Goal: Information Seeking & Learning: Learn about a topic

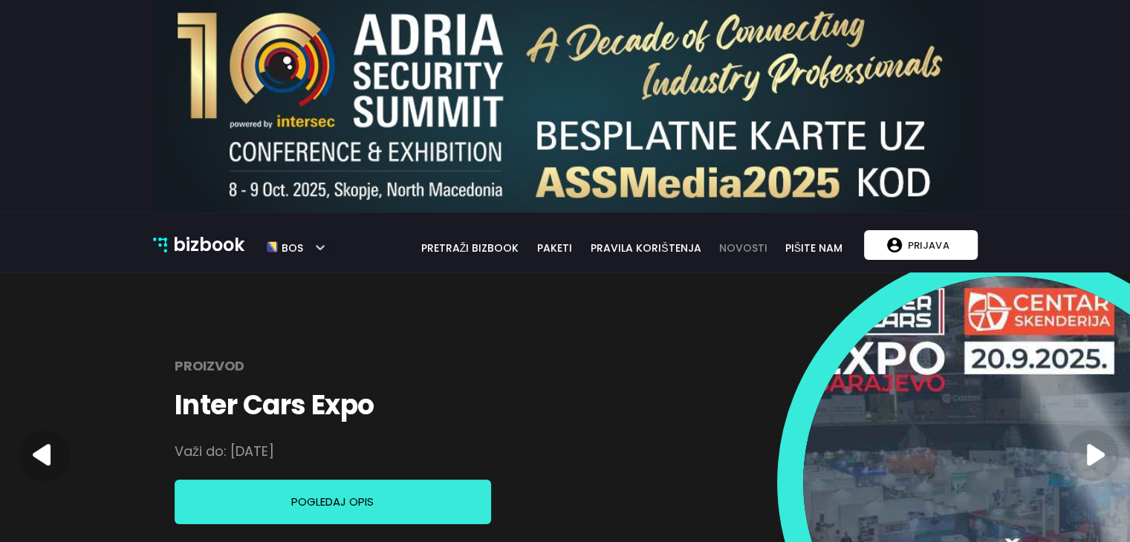
click at [748, 247] on link "novosti" at bounding box center [743, 248] width 65 height 16
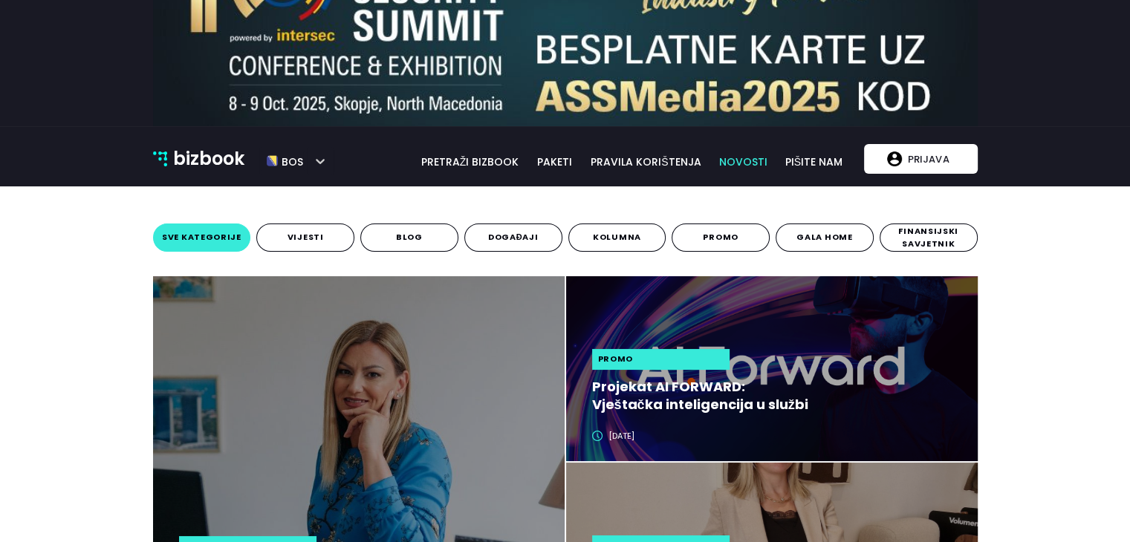
scroll to position [297, 0]
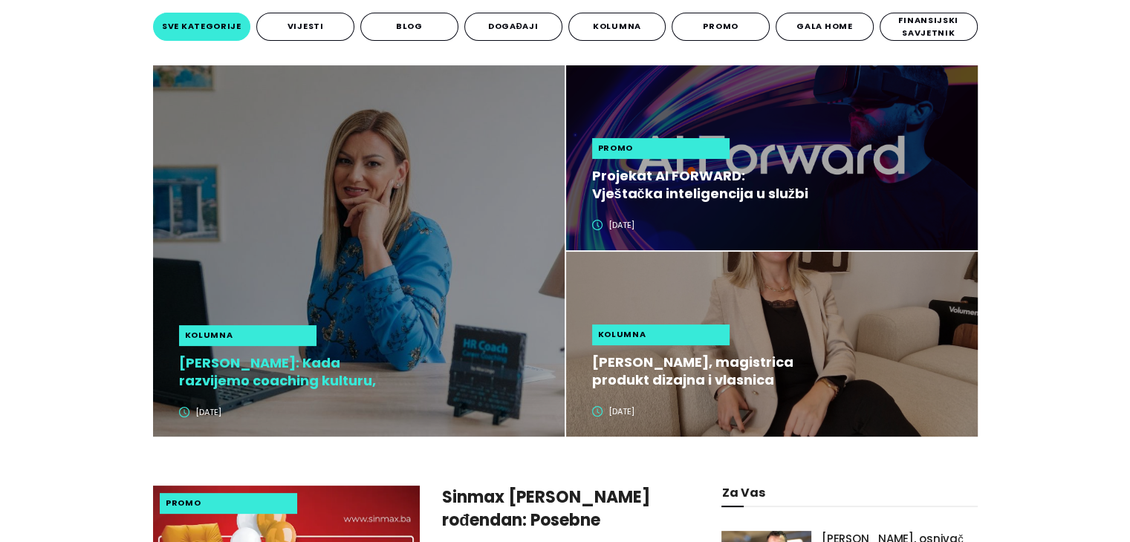
click at [287, 374] on h2 "Alisa Lingo: Kada razvijemo coaching kulturu, zaposlenici preuzimaju odgovornos…" at bounding box center [290, 372] width 222 height 36
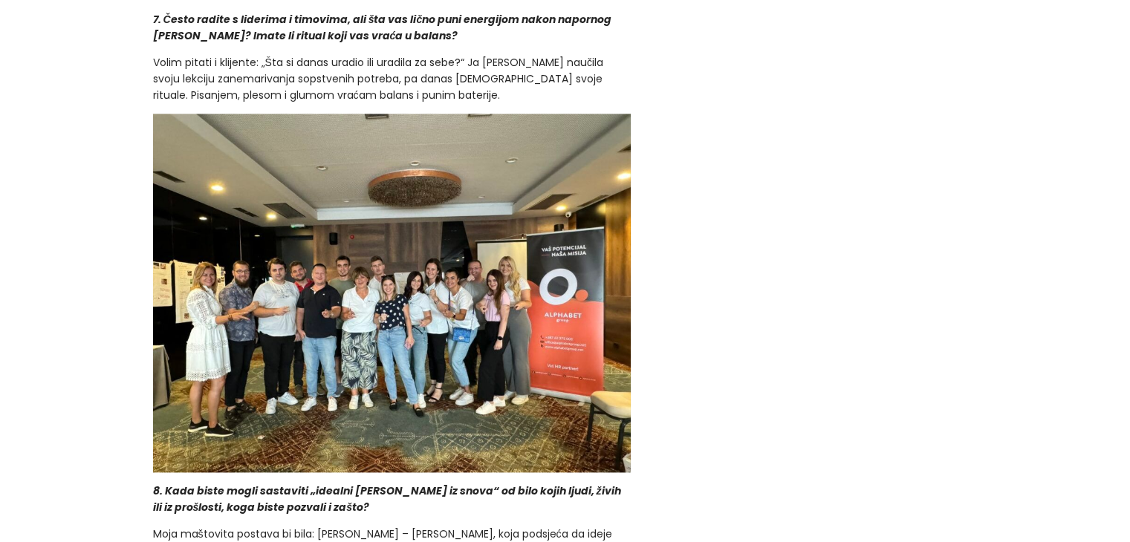
scroll to position [2154, 0]
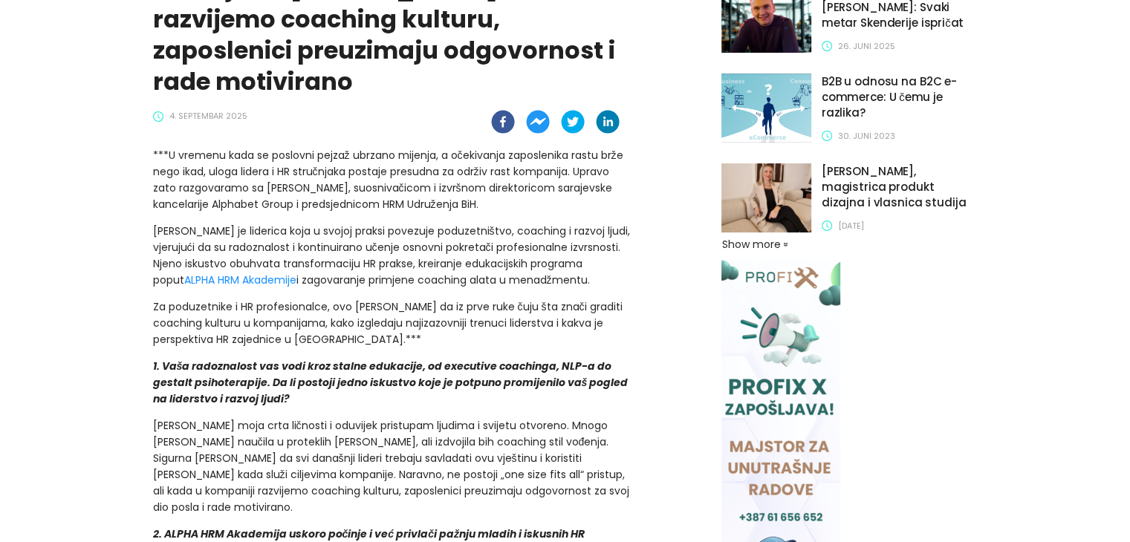
scroll to position [297, 0]
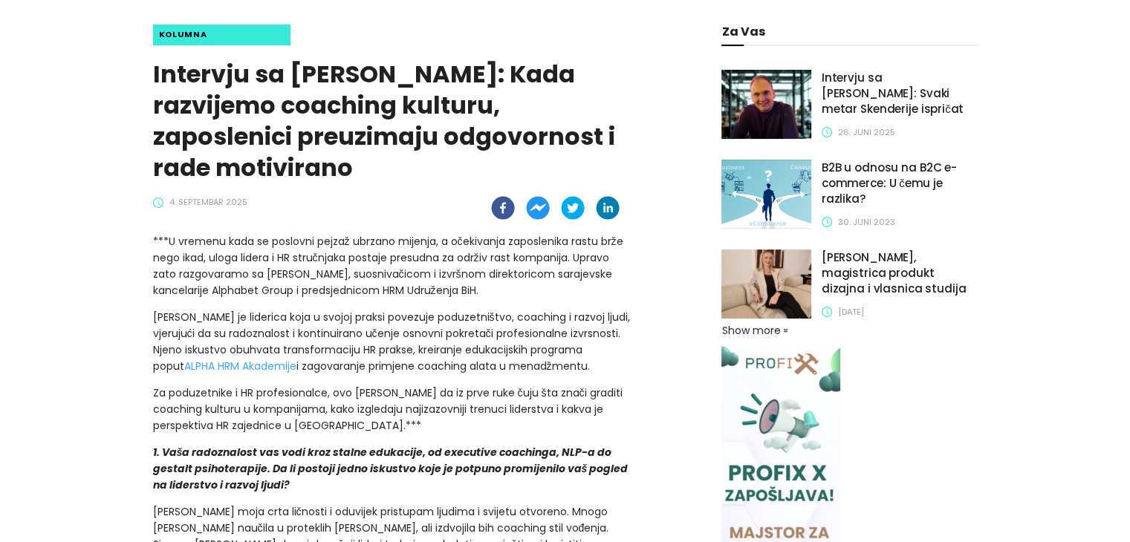
click at [296, 359] on link "ALPHA HRM Akademije" at bounding box center [240, 366] width 112 height 15
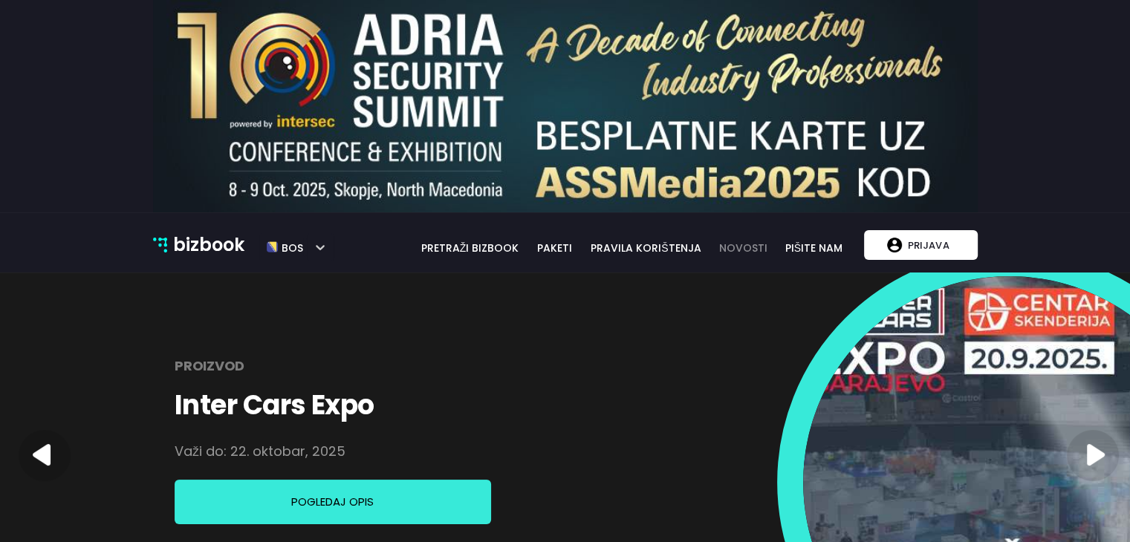
click at [758, 240] on link "novosti" at bounding box center [743, 248] width 65 height 16
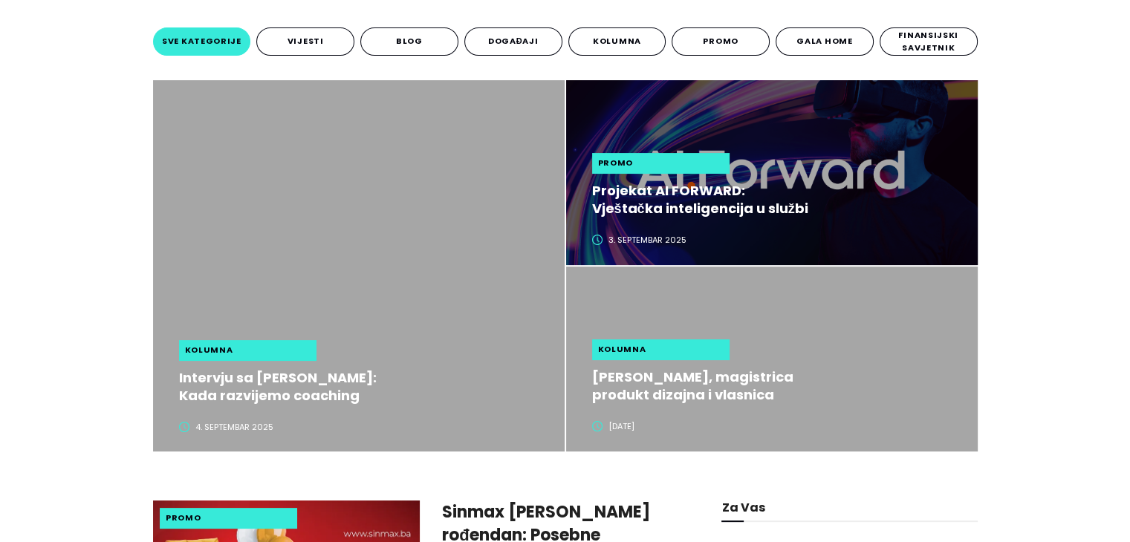
scroll to position [297, 0]
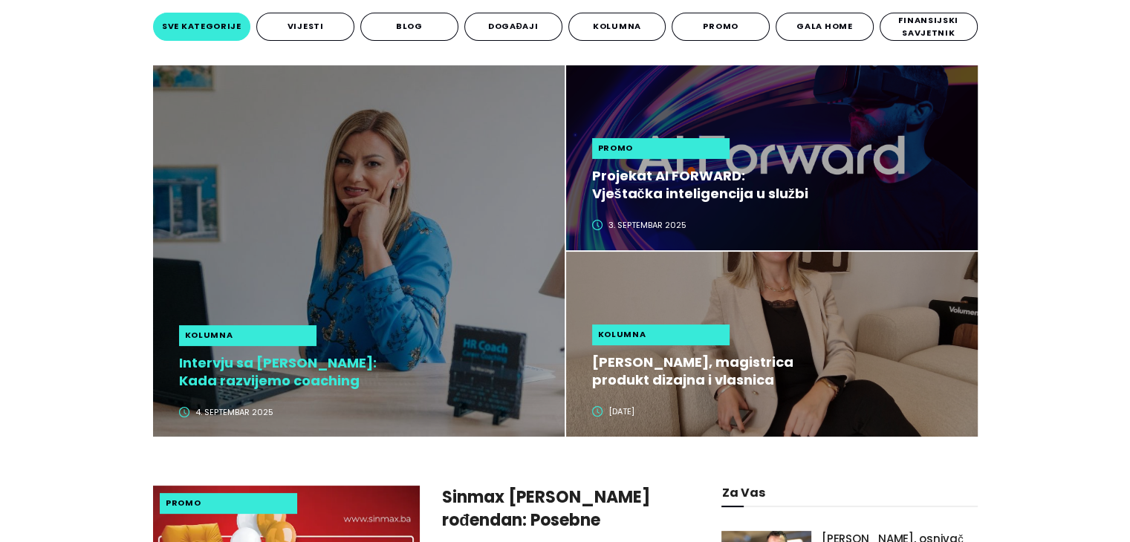
click at [347, 370] on h2 "Intervju sa [PERSON_NAME]: Kada razvijemo coaching kulturu, zaposlenici preuzim…" at bounding box center [290, 372] width 222 height 36
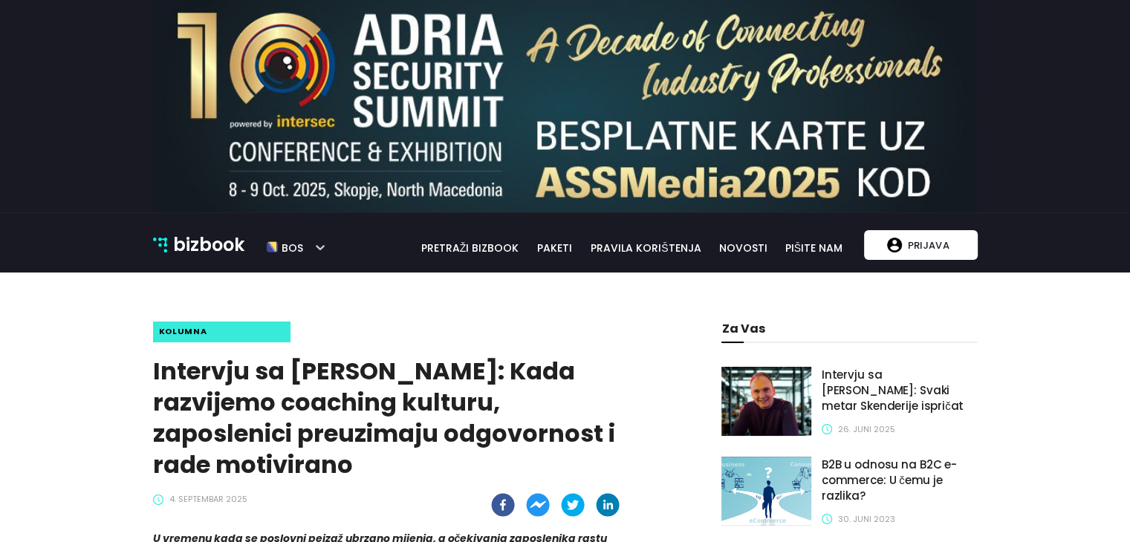
scroll to position [371, 0]
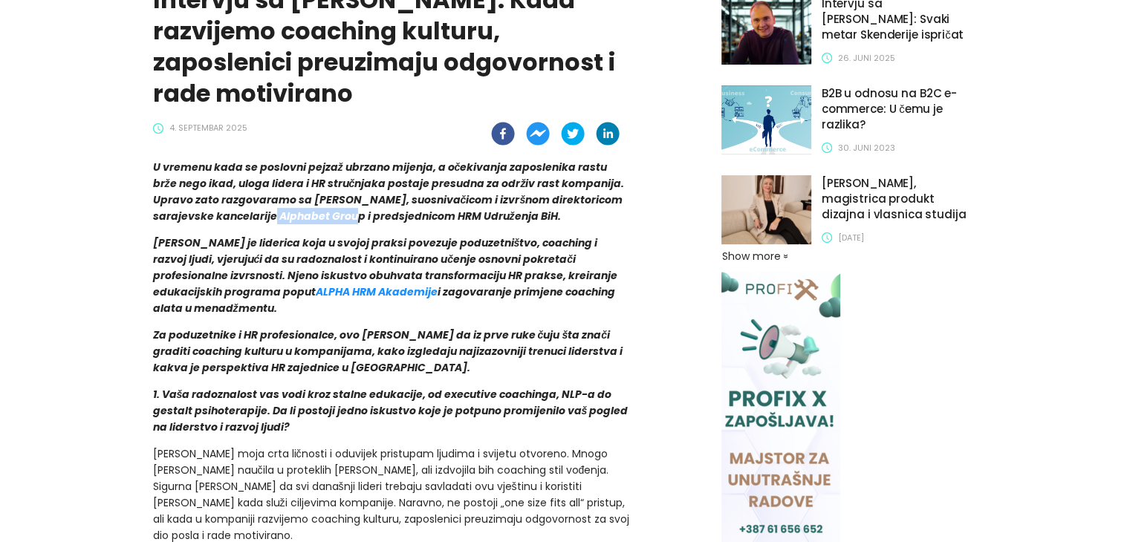
drag, startPoint x: 279, startPoint y: 215, endPoint x: 360, endPoint y: 218, distance: 81.8
click at [360, 218] on strong "U vremenu kada se poslovni pejzaž ubrzano mijenja, a očekivanja zaposlenika ras…" at bounding box center [389, 192] width 472 height 64
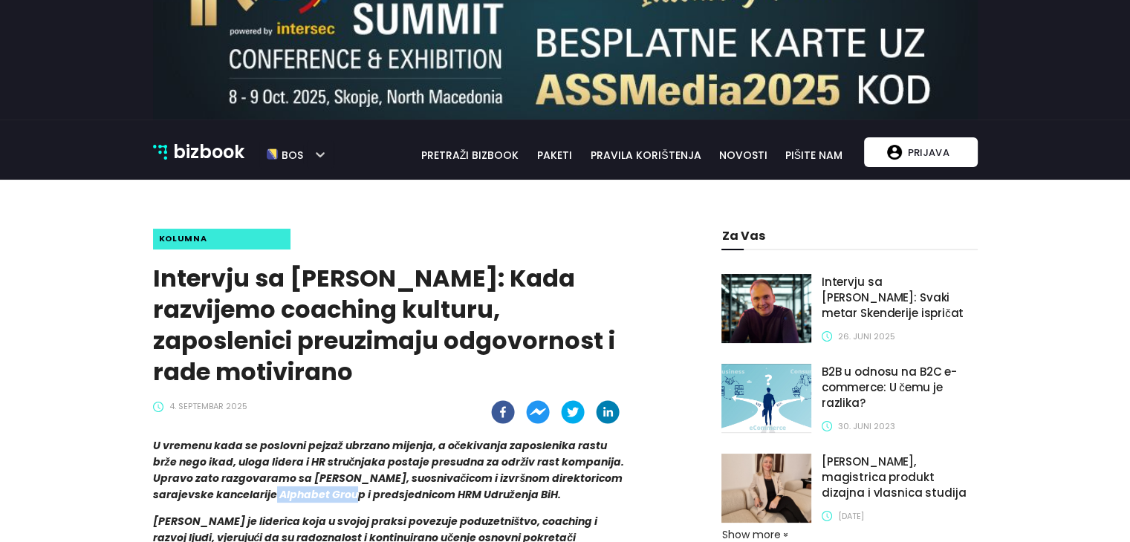
scroll to position [0, 0]
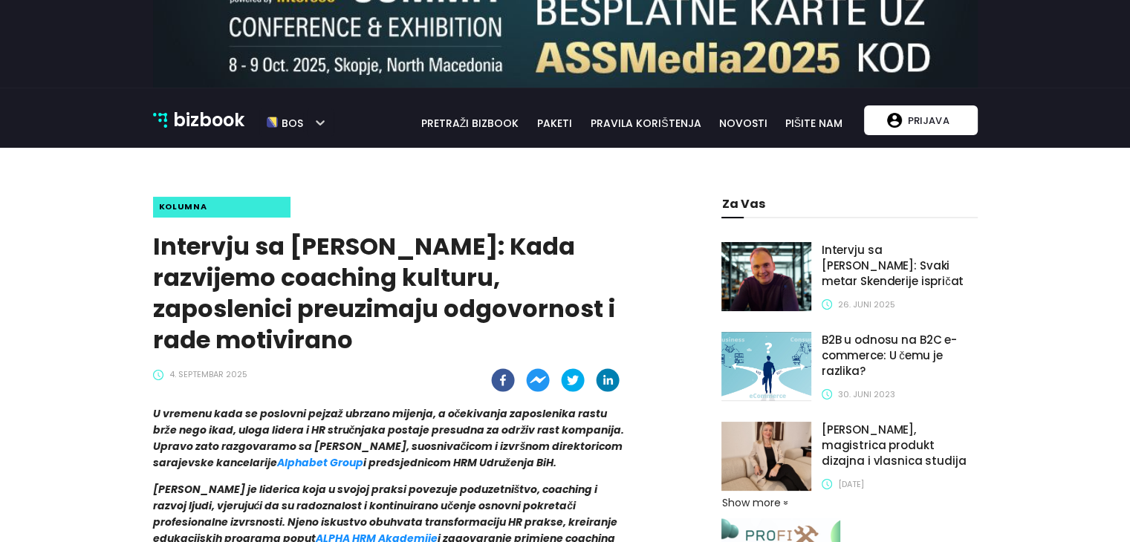
scroll to position [100, 0]
